Goal: Understand process/instructions: Learn how to perform a task or action

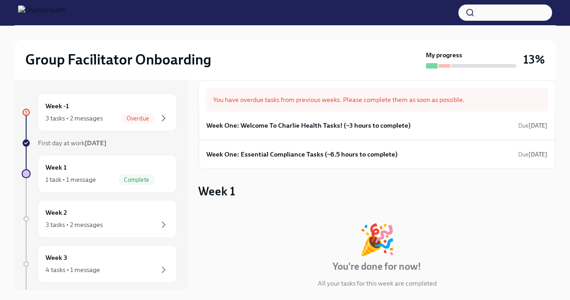
scroll to position [14, 0]
click at [286, 151] on h6 "Week One: Essential Compliance Tasks (~6.5 hours to complete)" at bounding box center [301, 154] width 191 height 10
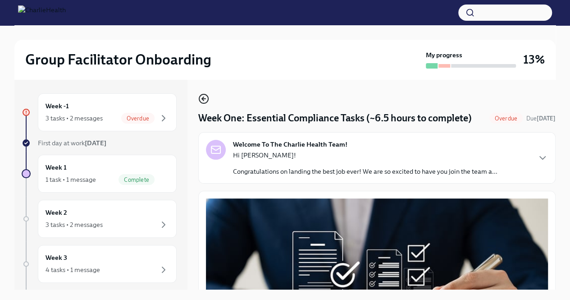
click at [202, 94] on circle "button" at bounding box center [203, 98] width 9 height 9
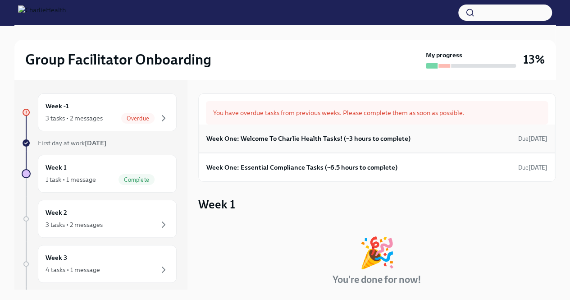
click at [323, 141] on h6 "Week One: Welcome To Charlie Health Tasks! (~3 hours to complete)" at bounding box center [308, 138] width 204 height 10
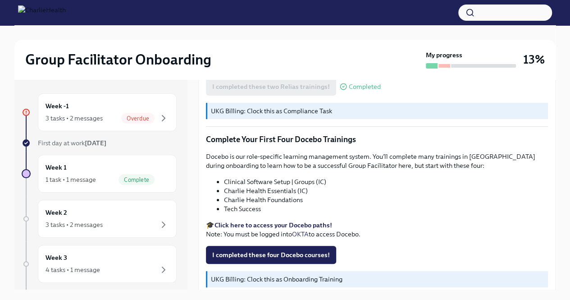
scroll to position [1205, 0]
